Goal: Find specific page/section: Find specific page/section

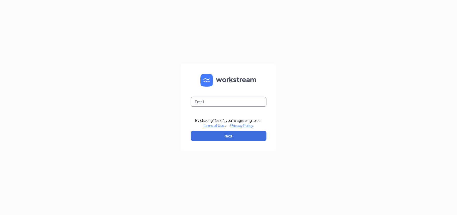
click at [220, 100] on input "text" at bounding box center [229, 102] width 76 height 10
type input "[EMAIL_ADDRESS][DOMAIN_NAME]"
click at [233, 137] on button "Next" at bounding box center [229, 136] width 76 height 10
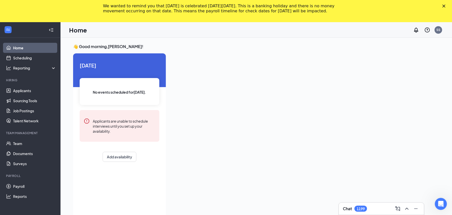
click at [446, 7] on polygon "Close" at bounding box center [444, 6] width 3 height 3
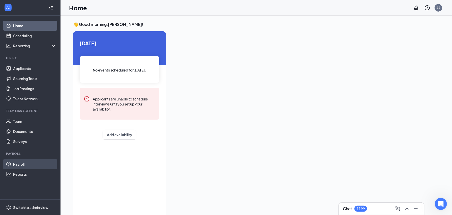
click at [15, 167] on link "Payroll" at bounding box center [34, 164] width 43 height 10
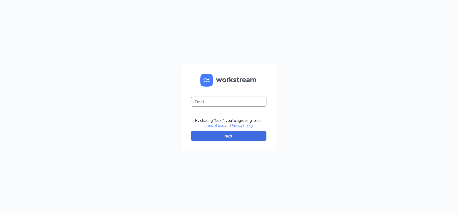
click at [214, 103] on input "text" at bounding box center [229, 102] width 76 height 10
type input "[EMAIL_ADDRESS][DOMAIN_NAME]"
click at [228, 136] on button "Next" at bounding box center [229, 136] width 76 height 10
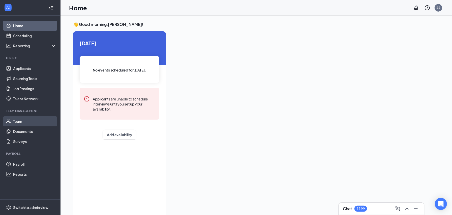
click at [31, 117] on link "Team" at bounding box center [34, 122] width 43 height 10
